Goal: Information Seeking & Learning: Learn about a topic

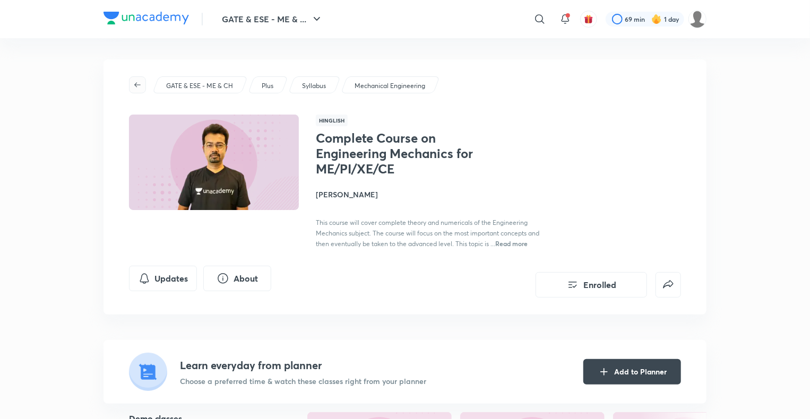
click at [139, 84] on icon "button" at bounding box center [137, 85] width 8 height 8
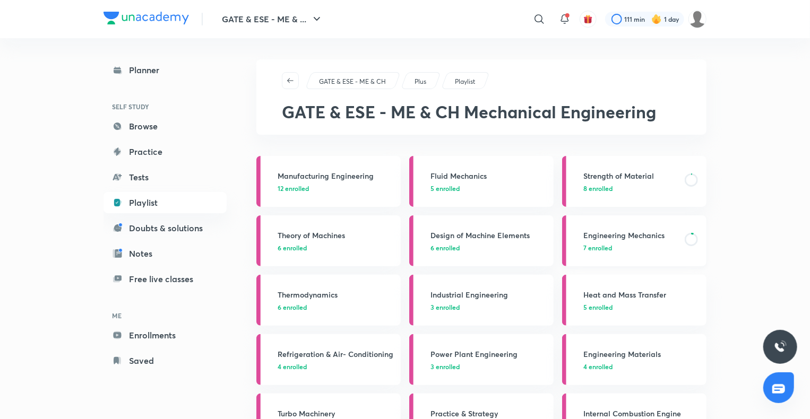
click at [599, 231] on h3 "Engineering Mechanics" at bounding box center [630, 235] width 95 height 11
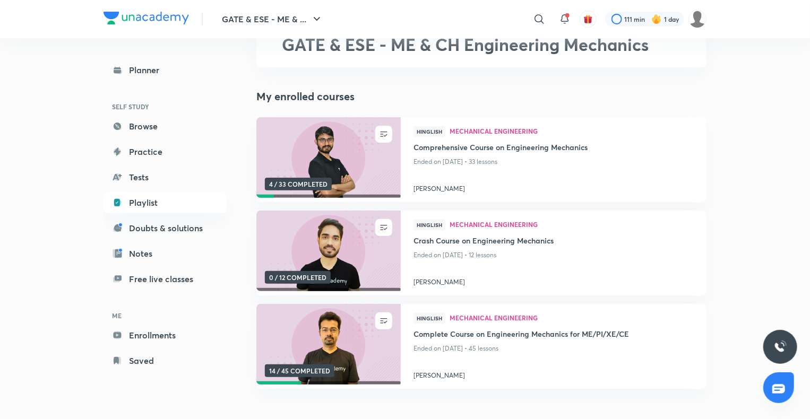
scroll to position [68, 0]
click at [357, 351] on img at bounding box center [328, 344] width 147 height 82
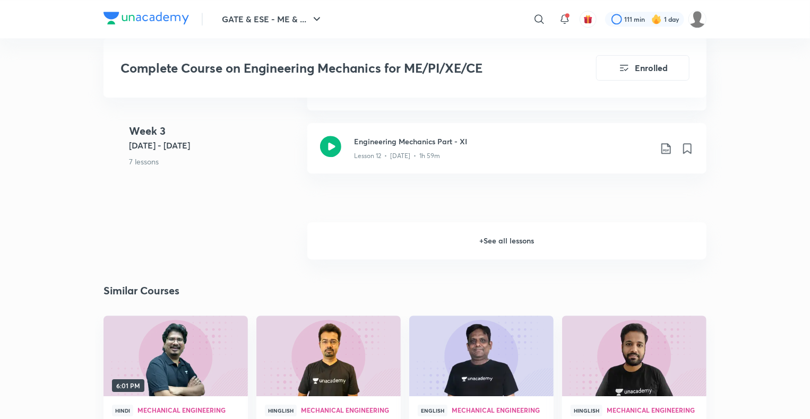
scroll to position [1429, 0]
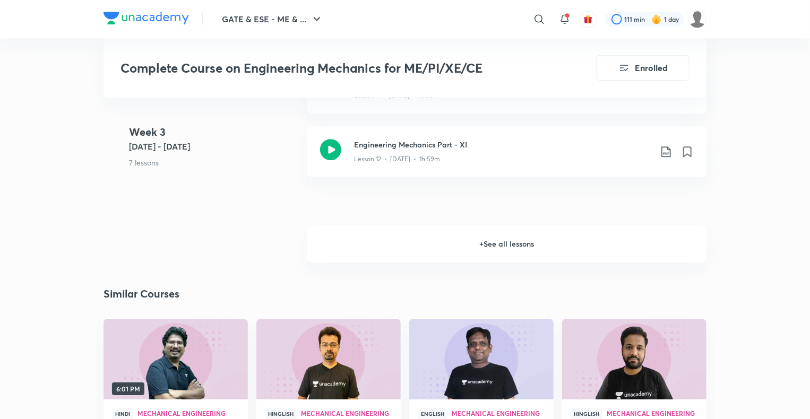
click at [470, 255] on h6 "+ See all lessons" at bounding box center [506, 244] width 399 height 37
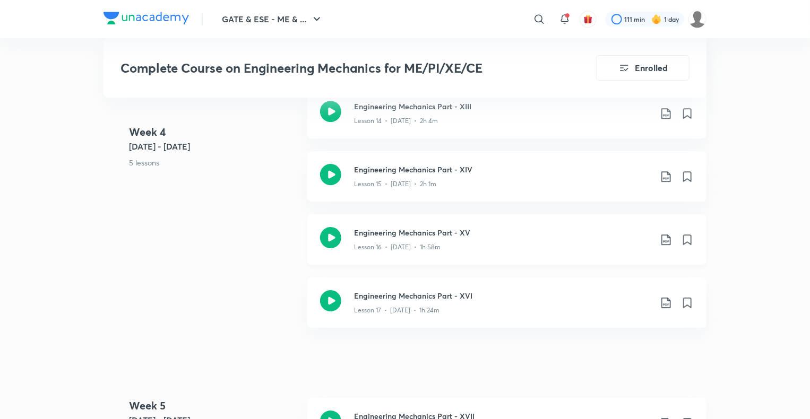
scroll to position [1652, 0]
click at [334, 240] on icon at bounding box center [330, 236] width 21 height 21
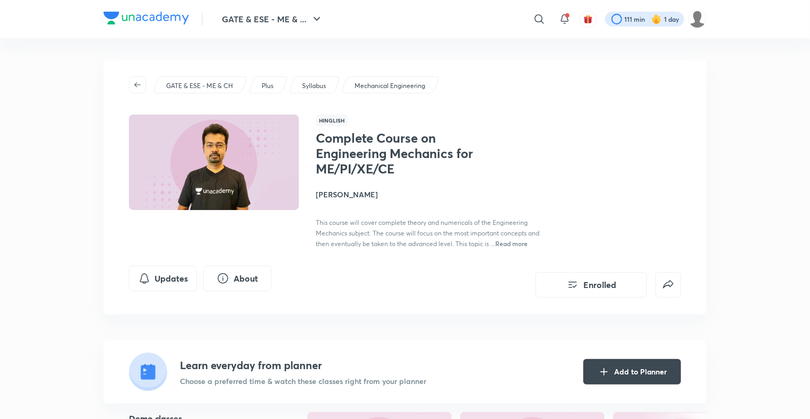
click at [628, 20] on div at bounding box center [644, 19] width 79 height 15
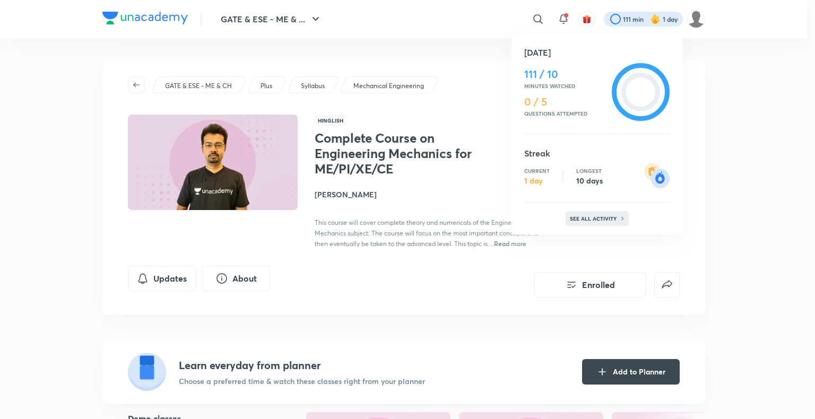
click at [589, 219] on p "See all activity" at bounding box center [594, 219] width 49 height 6
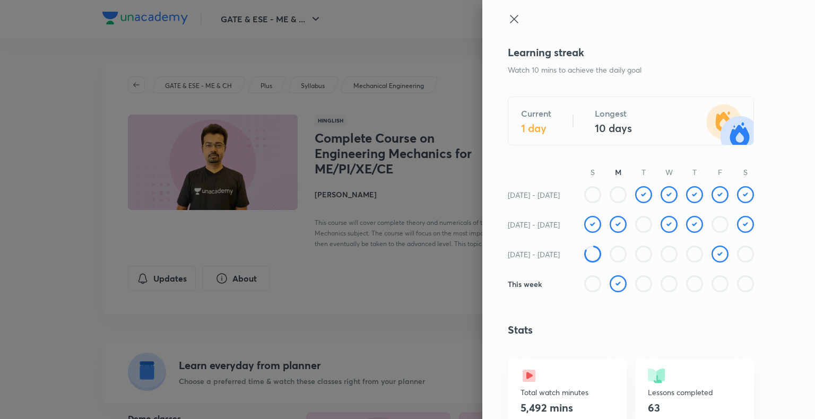
click at [407, 209] on div at bounding box center [407, 209] width 815 height 419
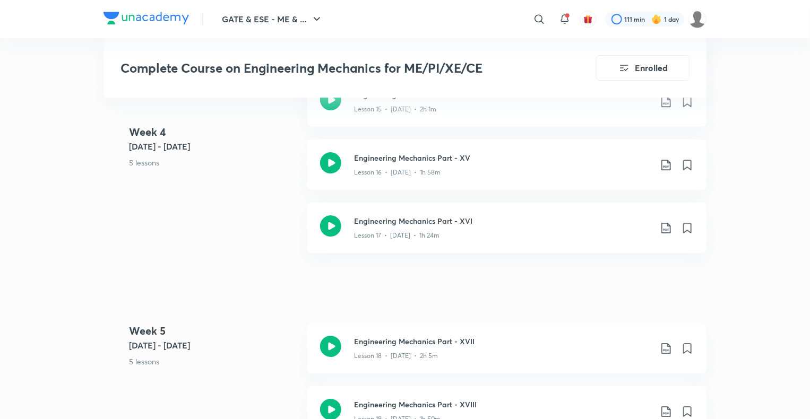
scroll to position [1726, 0]
click at [331, 222] on icon at bounding box center [330, 224] width 21 height 21
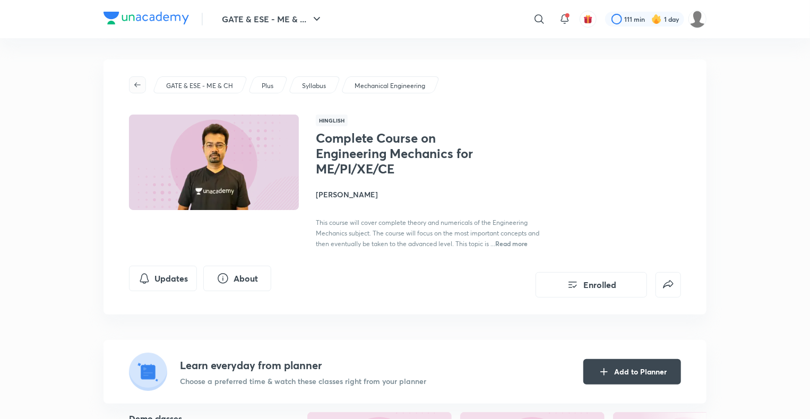
click at [140, 81] on icon "button" at bounding box center [137, 85] width 8 height 8
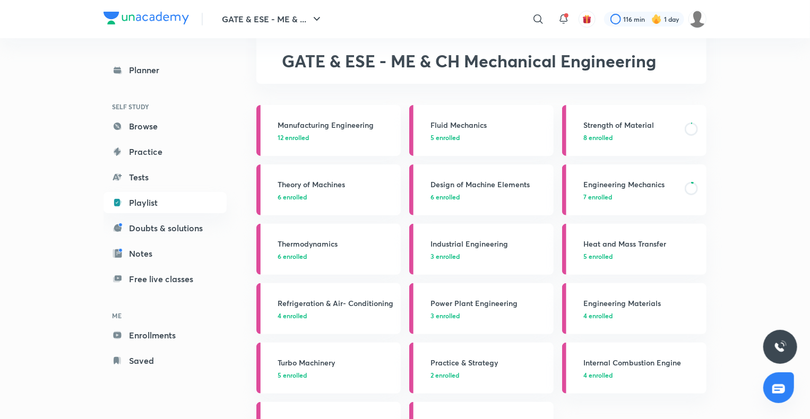
scroll to position [54, 0]
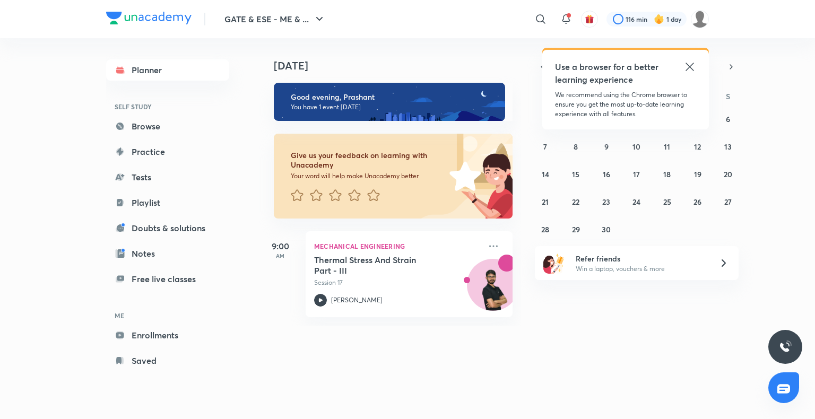
click at [689, 66] on icon at bounding box center [690, 67] width 8 height 8
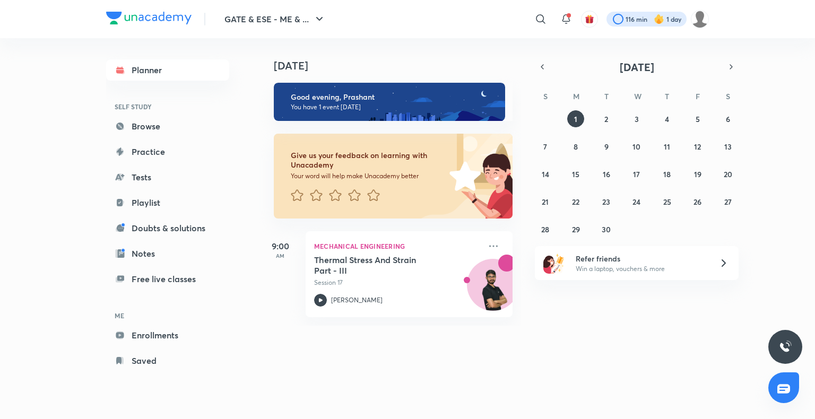
click at [621, 19] on div at bounding box center [647, 19] width 80 height 15
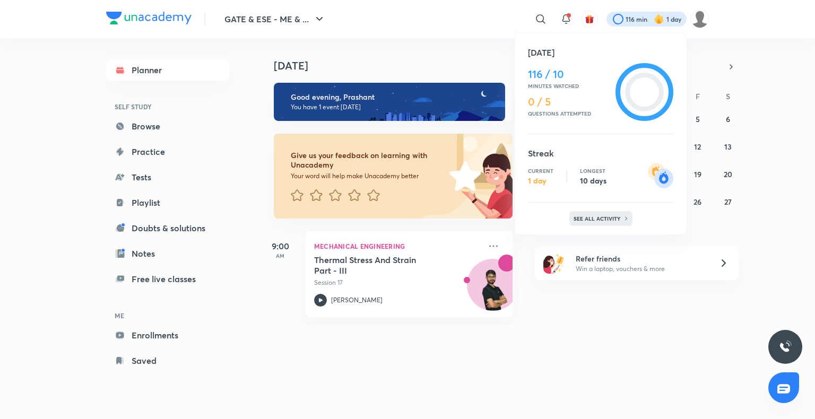
click at [614, 223] on div "See all activity" at bounding box center [601, 218] width 63 height 15
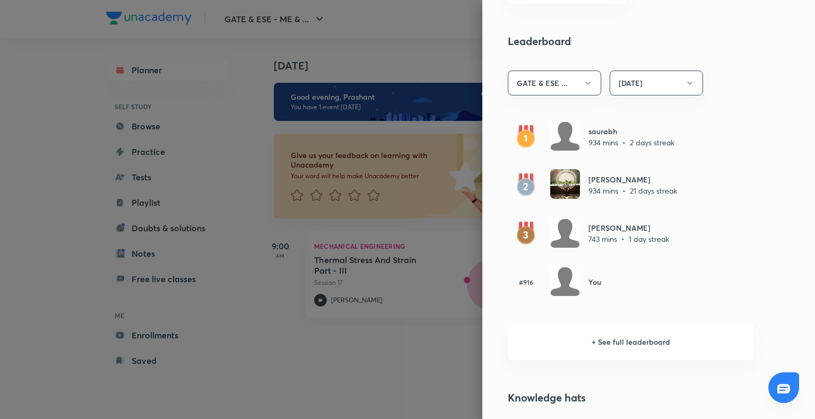
scroll to position [580, 0]
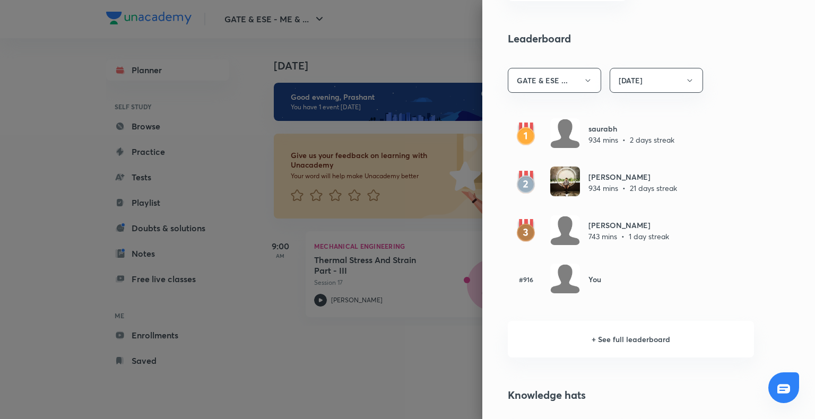
click at [607, 341] on h6 "+ See full leaderboard" at bounding box center [631, 339] width 246 height 37
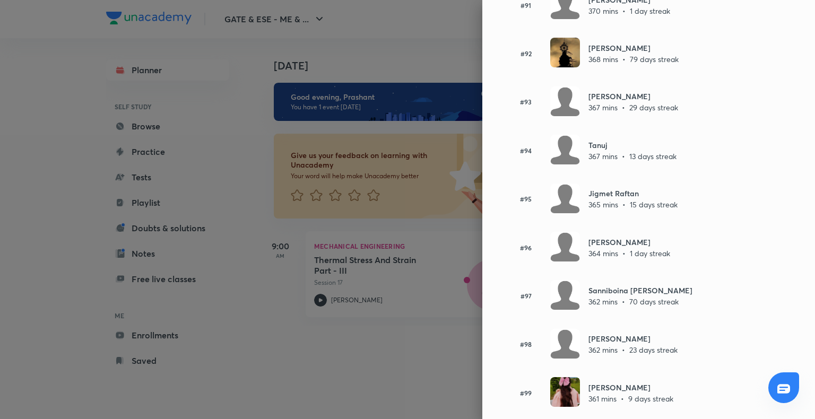
scroll to position [4525, 0]
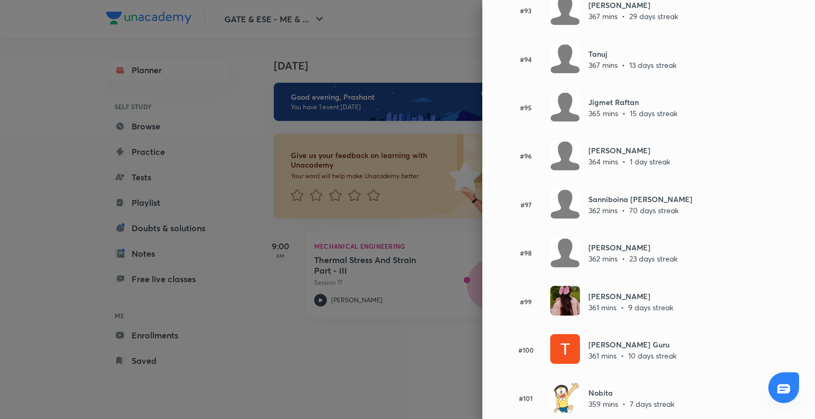
click at [553, 286] on img at bounding box center [566, 301] width 30 height 30
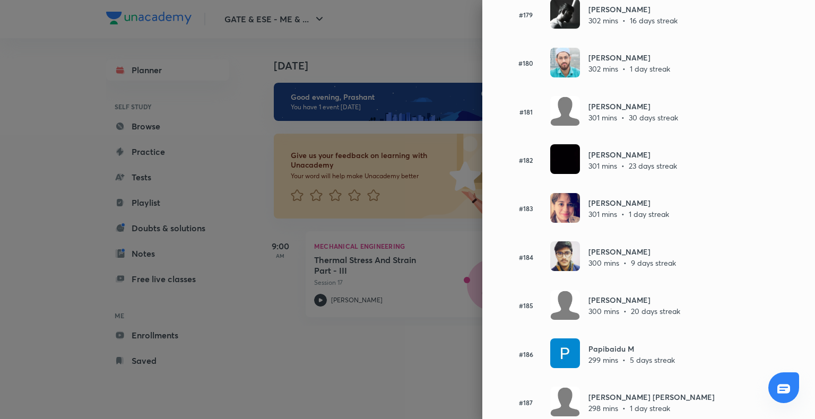
scroll to position [8883, 0]
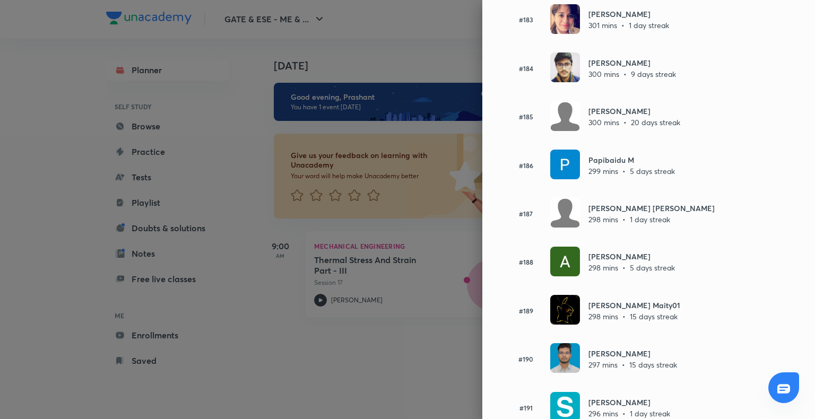
click at [785, 384] on icon at bounding box center [784, 389] width 13 height 13
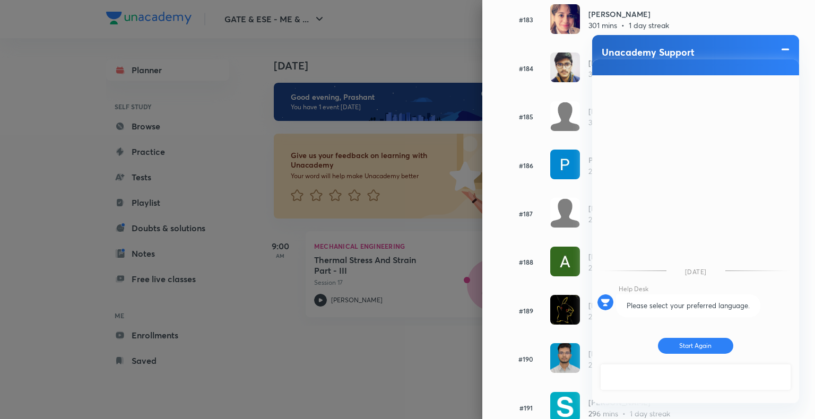
click at [787, 48] on span at bounding box center [785, 49] width 11 height 13
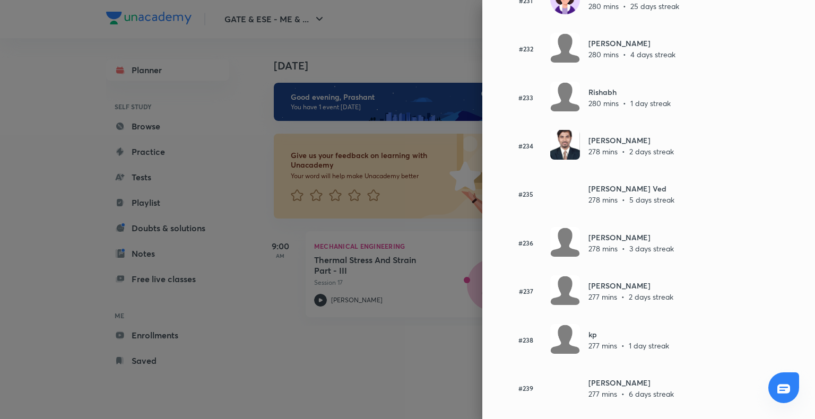
scroll to position [11286, 0]
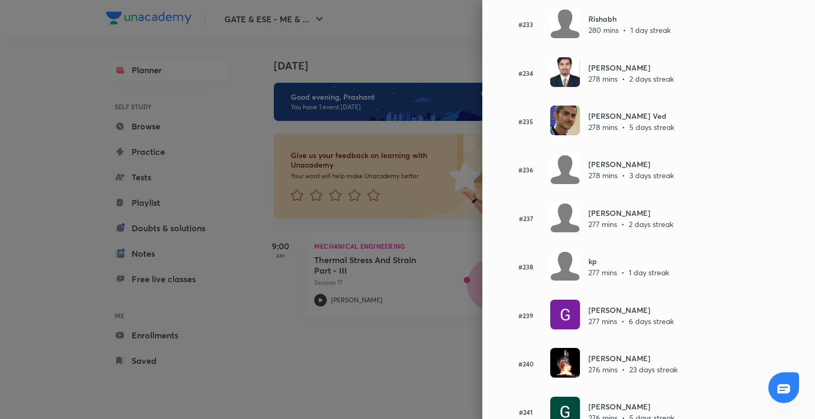
click at [425, 58] on div at bounding box center [407, 209] width 815 height 419
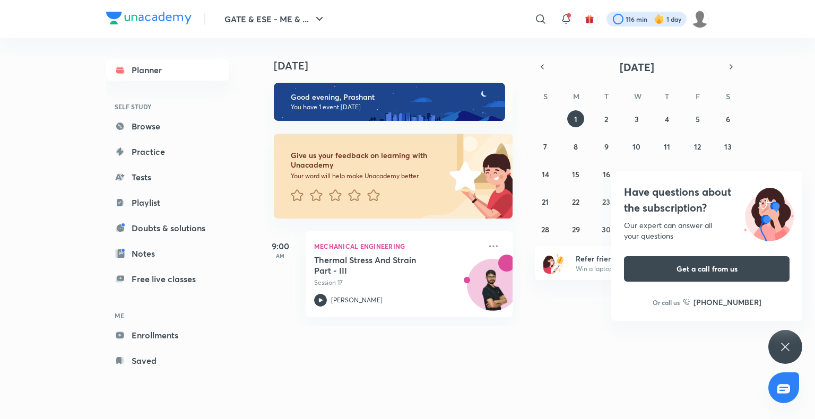
click at [638, 21] on div at bounding box center [647, 19] width 80 height 15
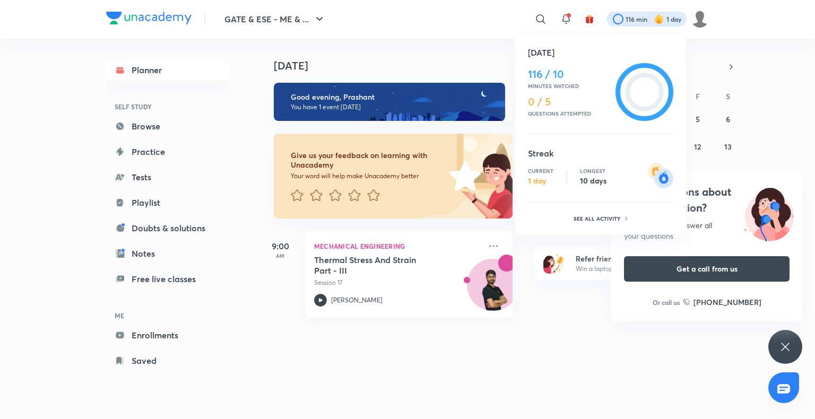
click at [646, 100] on icon at bounding box center [644, 92] width 39 height 39
